Goal: Navigation & Orientation: Find specific page/section

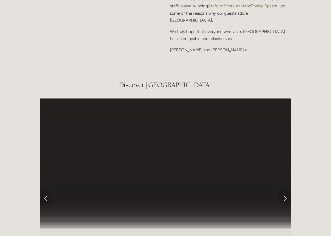
scroll to position [796, 0]
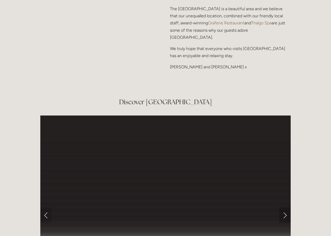
click at [284, 207] on link "Next Slide" at bounding box center [285, 215] width 12 height 16
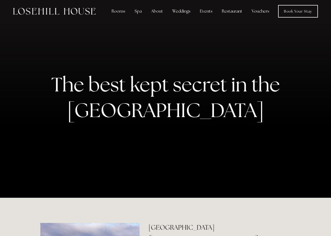
scroll to position [0, 0]
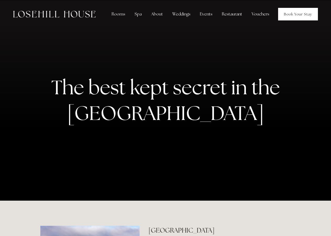
click at [291, 13] on link "Book Your Stay" at bounding box center [298, 14] width 40 height 13
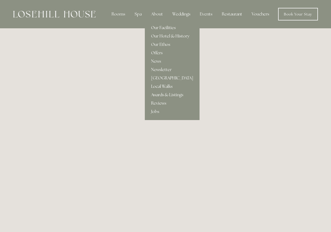
click at [161, 28] on link "Our Facilities" at bounding box center [172, 28] width 55 height 8
click at [157, 53] on link "Offers" at bounding box center [172, 53] width 55 height 8
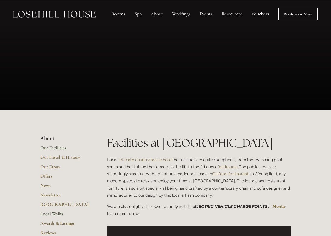
click at [46, 214] on link "Local Walks" at bounding box center [65, 215] width 50 height 9
